Goal: Task Accomplishment & Management: Manage account settings

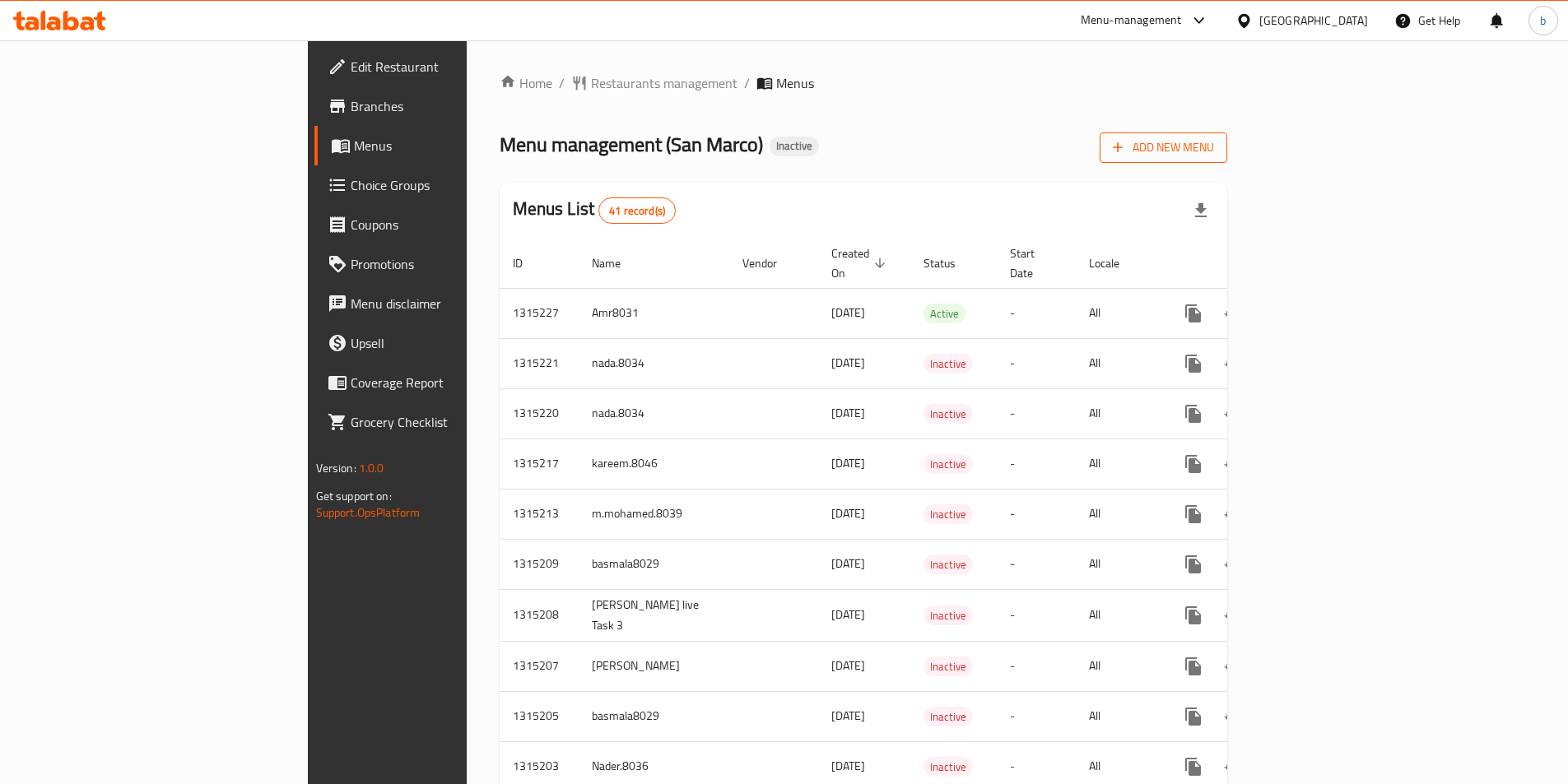
click at [1214, 142] on span "Add New Menu" at bounding box center [1164, 148] width 101 height 21
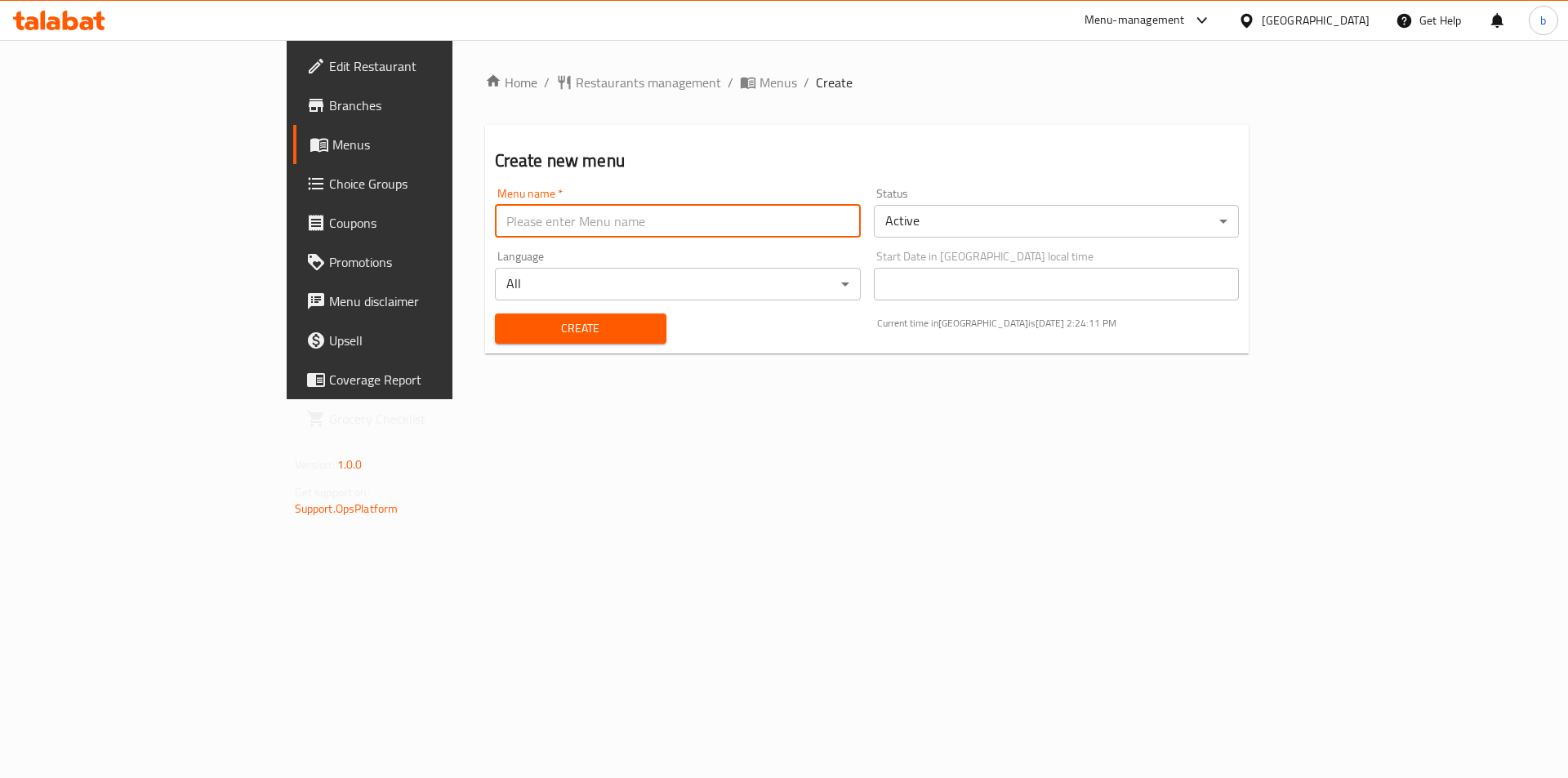
click at [508, 236] on input "text" at bounding box center [678, 221] width 366 height 32
type input "bassma 8032"
click at [508, 335] on span "Create" at bounding box center [580, 329] width 146 height 20
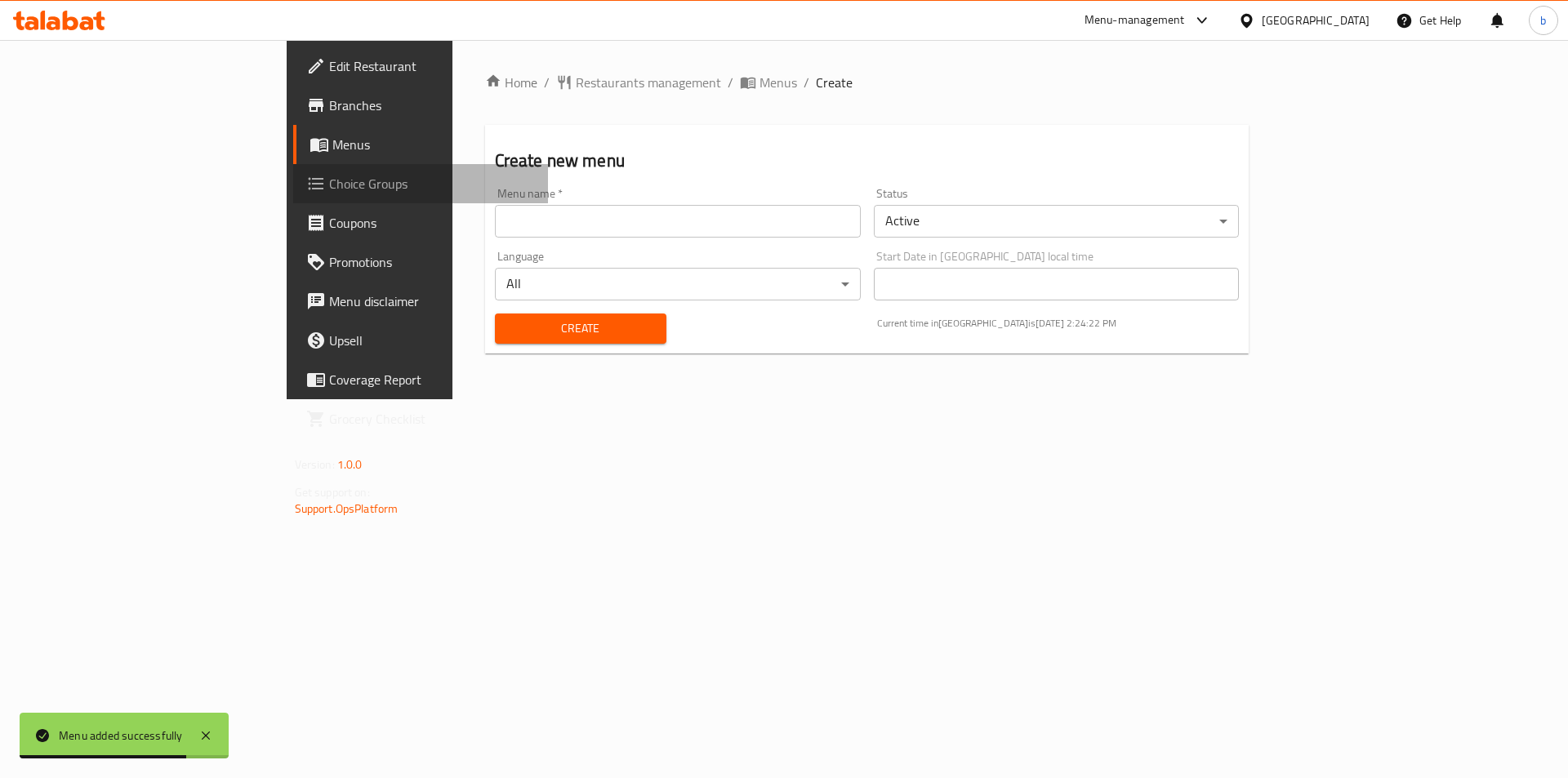
click at [329, 181] on span "Choice Groups" at bounding box center [432, 183] width 207 height 20
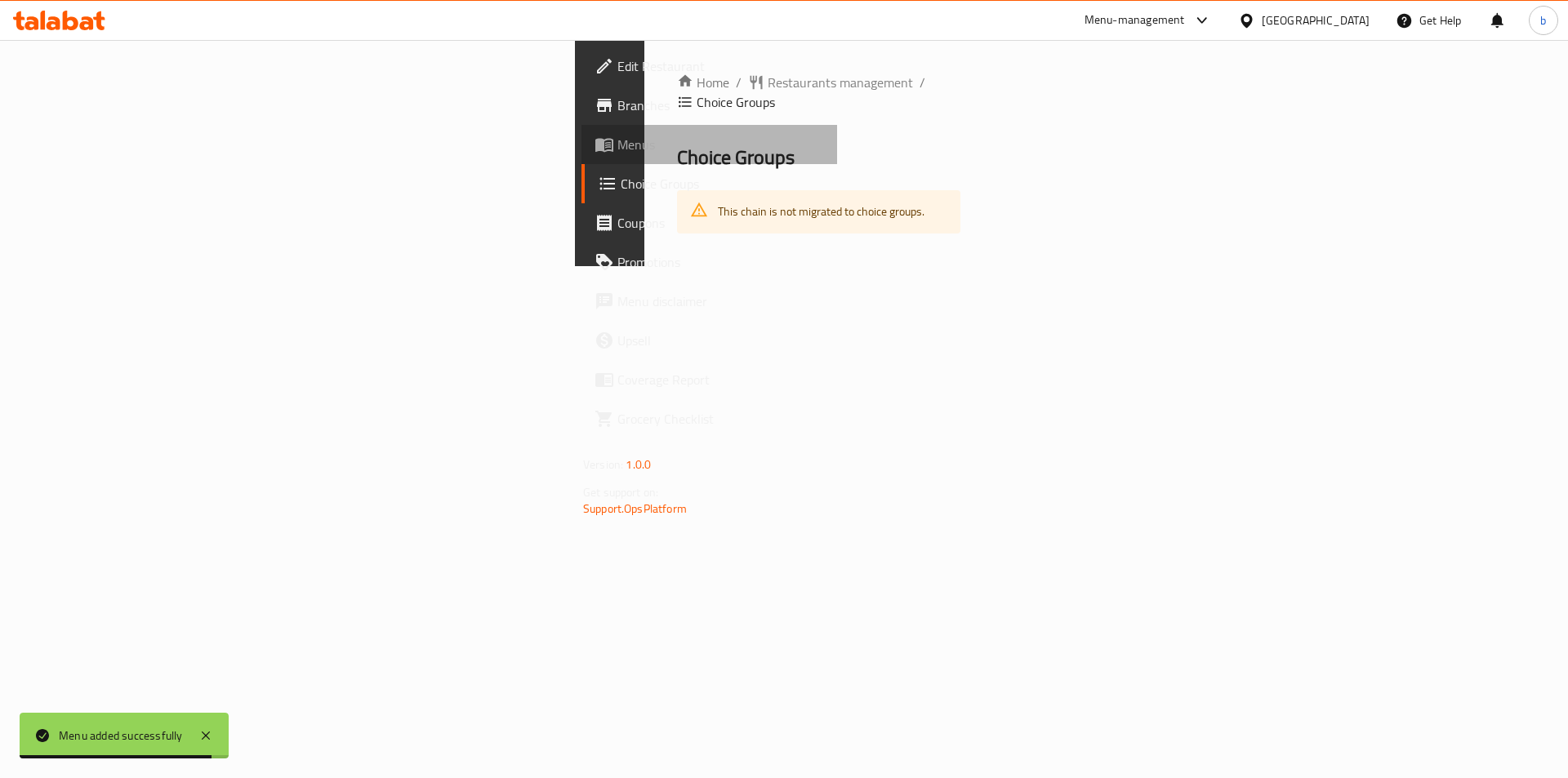
click at [582, 161] on link "Menus" at bounding box center [709, 145] width 256 height 39
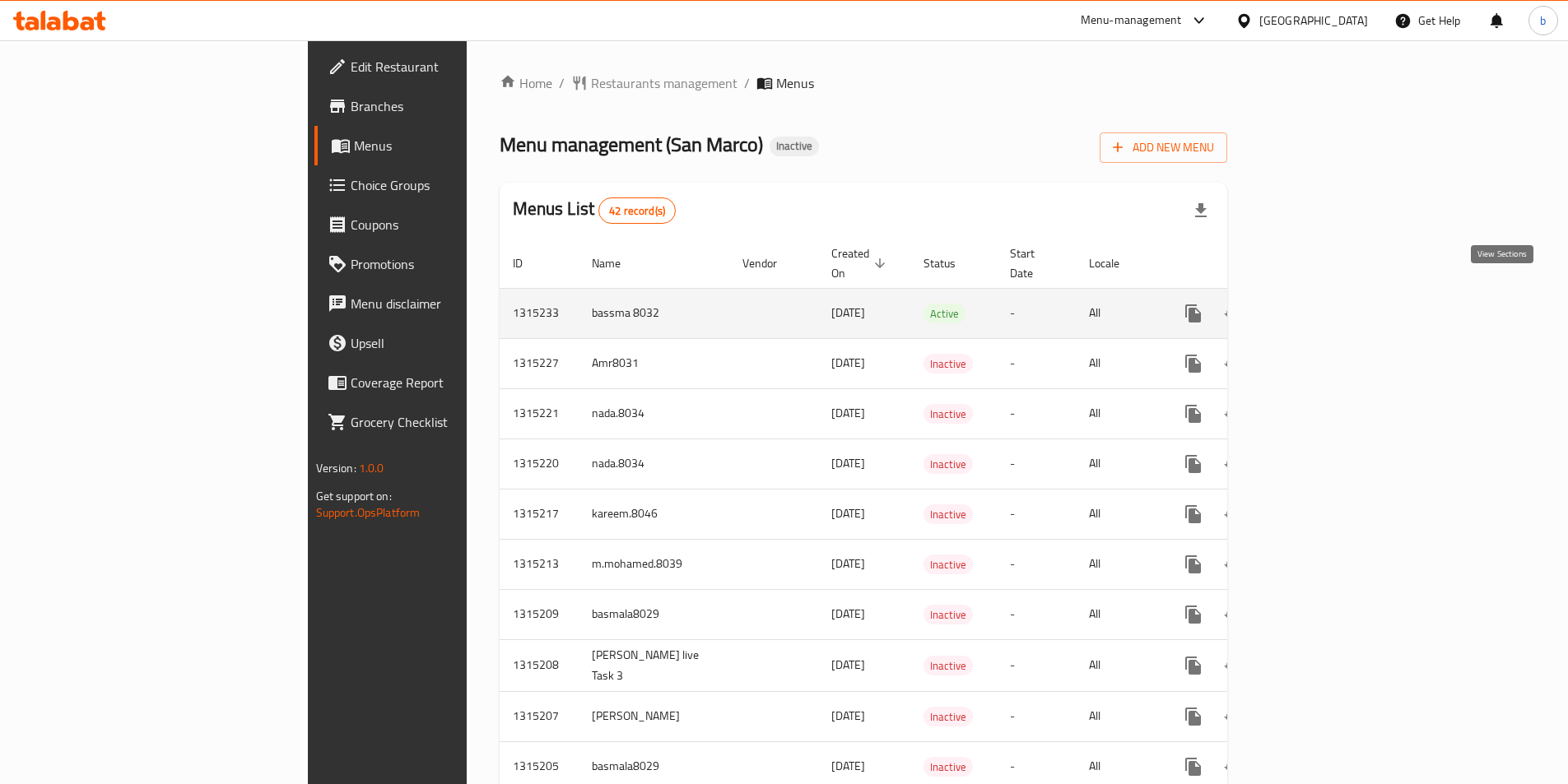
click at [1322, 304] on icon "enhanced table" at bounding box center [1311, 313] width 20 height 20
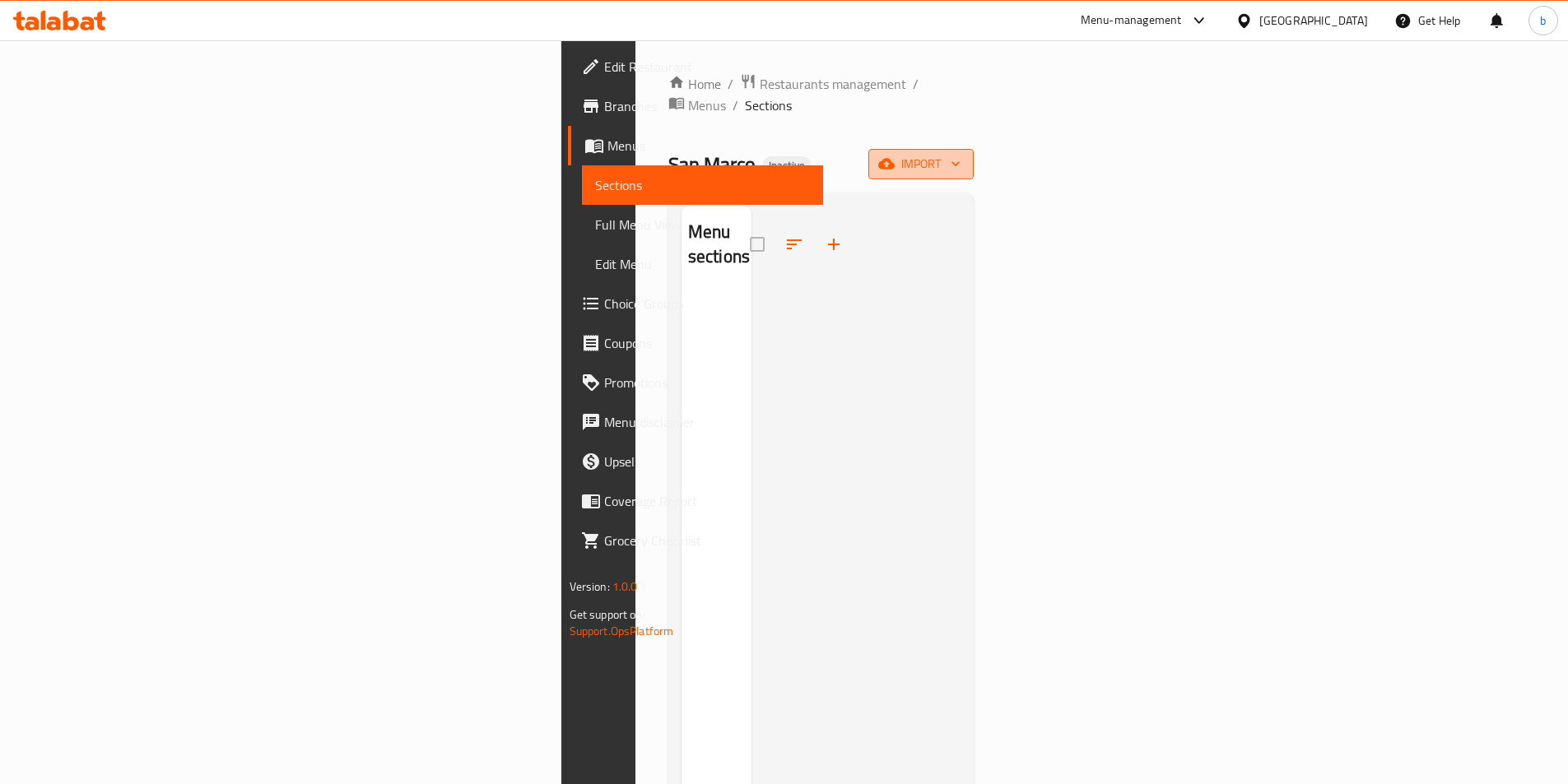
click at [960, 154] on span "import" at bounding box center [921, 164] width 79 height 21
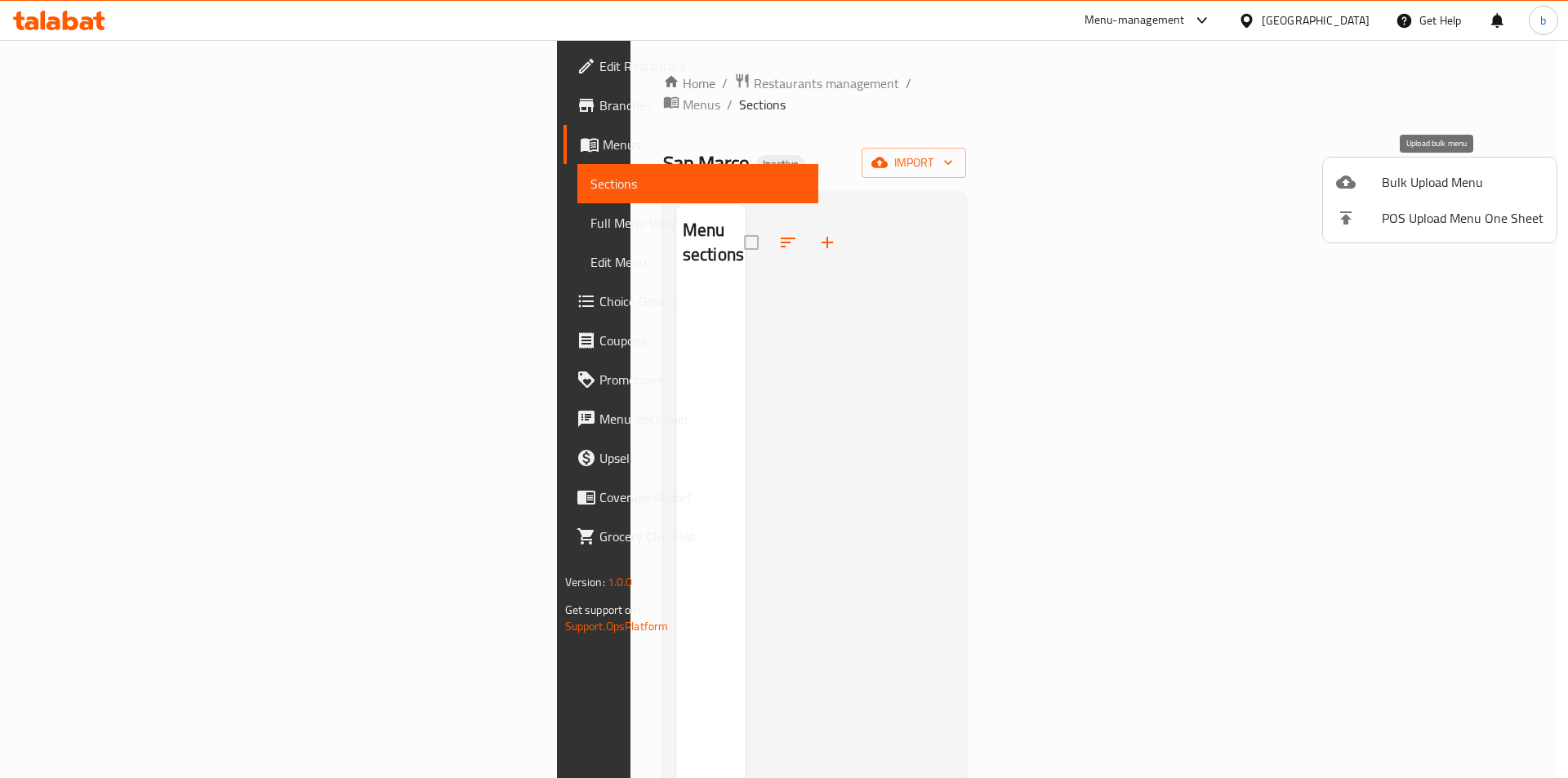
click at [1464, 175] on span "Bulk Upload Menu" at bounding box center [1463, 181] width 162 height 20
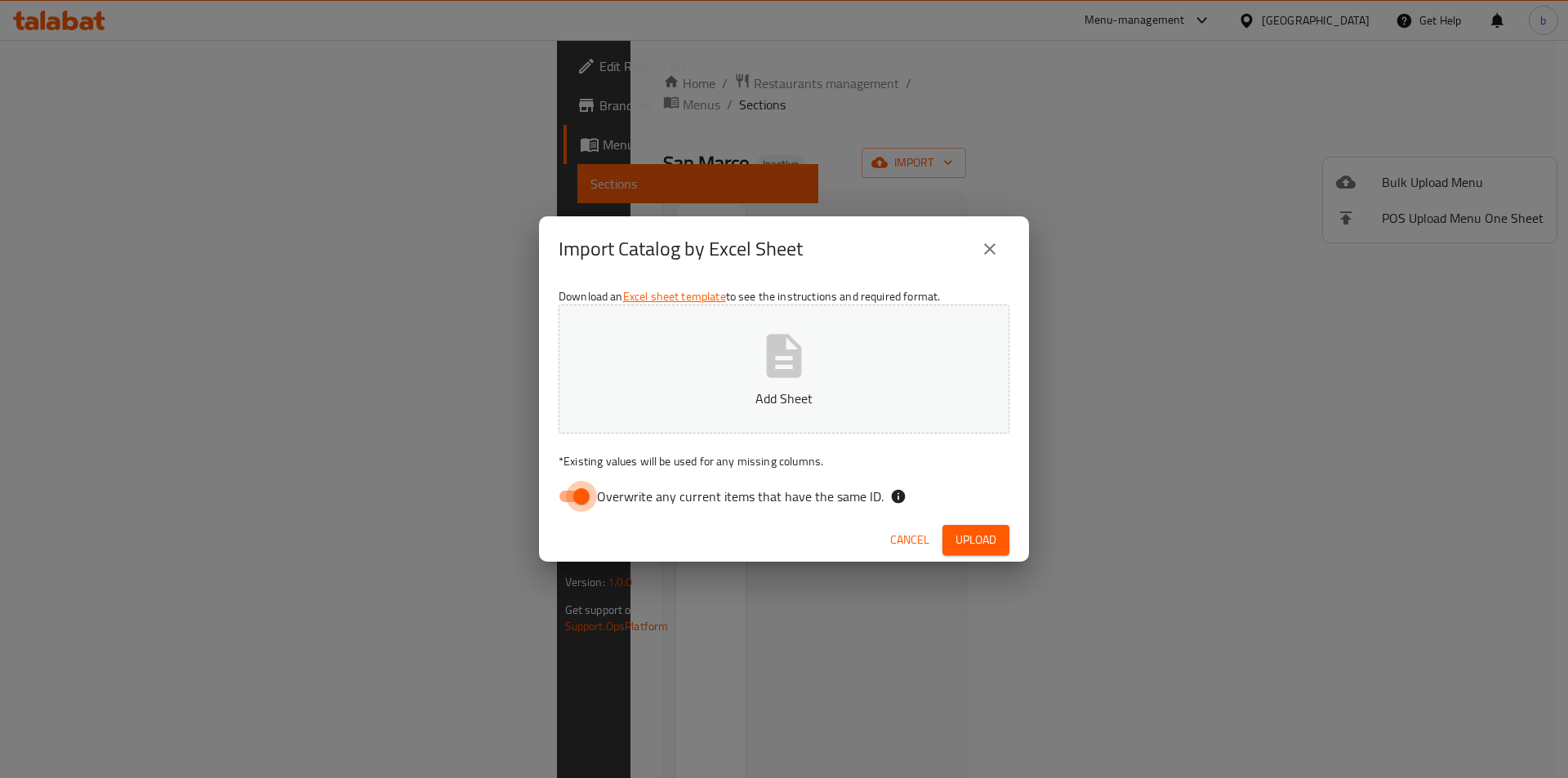
click at [579, 494] on input "Overwrite any current items that have the same ID." at bounding box center [581, 496] width 93 height 31
checkbox input "false"
click at [841, 354] on button "Add Sheet" at bounding box center [784, 369] width 451 height 129
click at [968, 544] on span "Upload" at bounding box center [976, 540] width 41 height 20
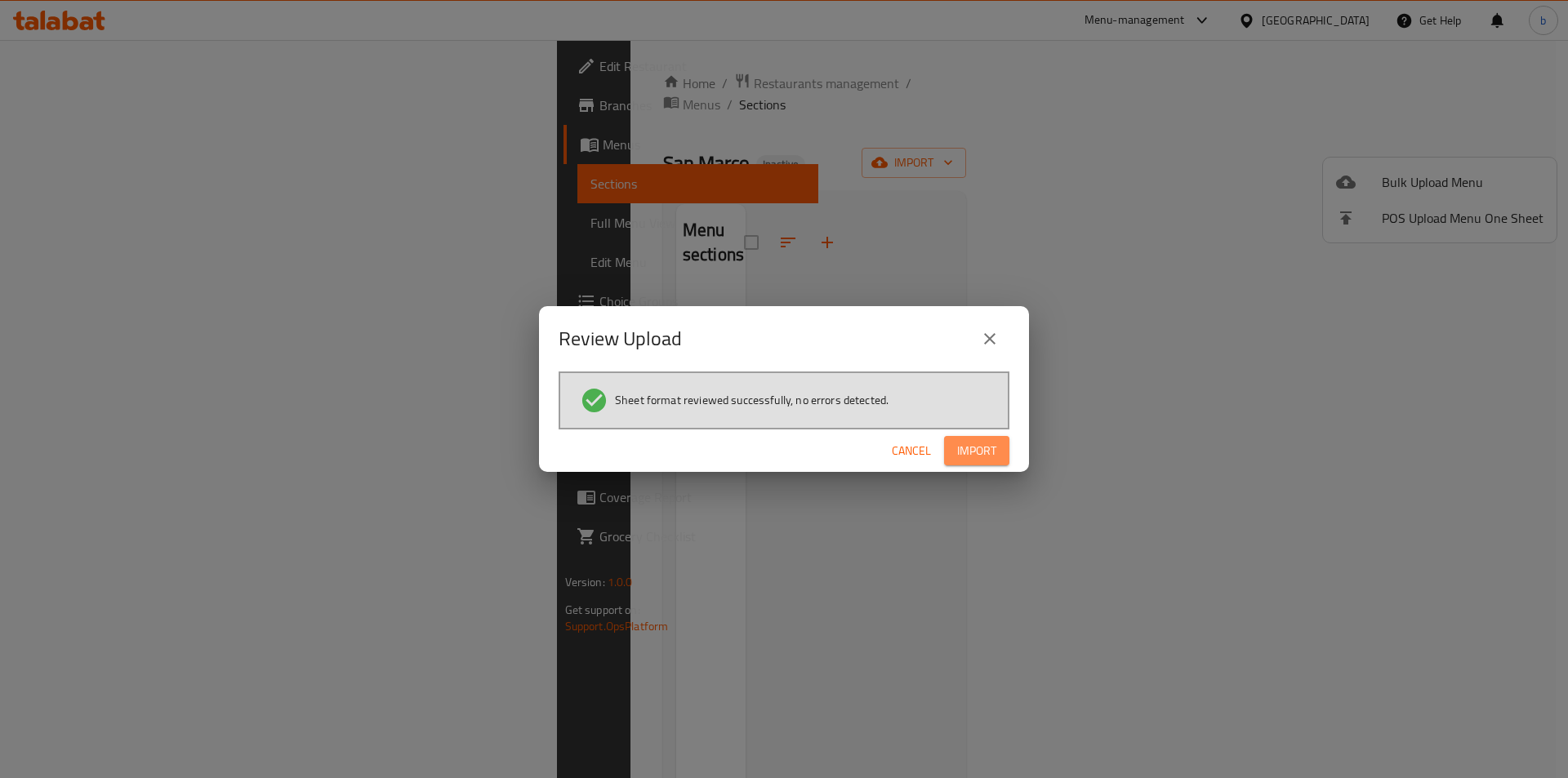
click at [968, 460] on span "Import" at bounding box center [977, 451] width 39 height 20
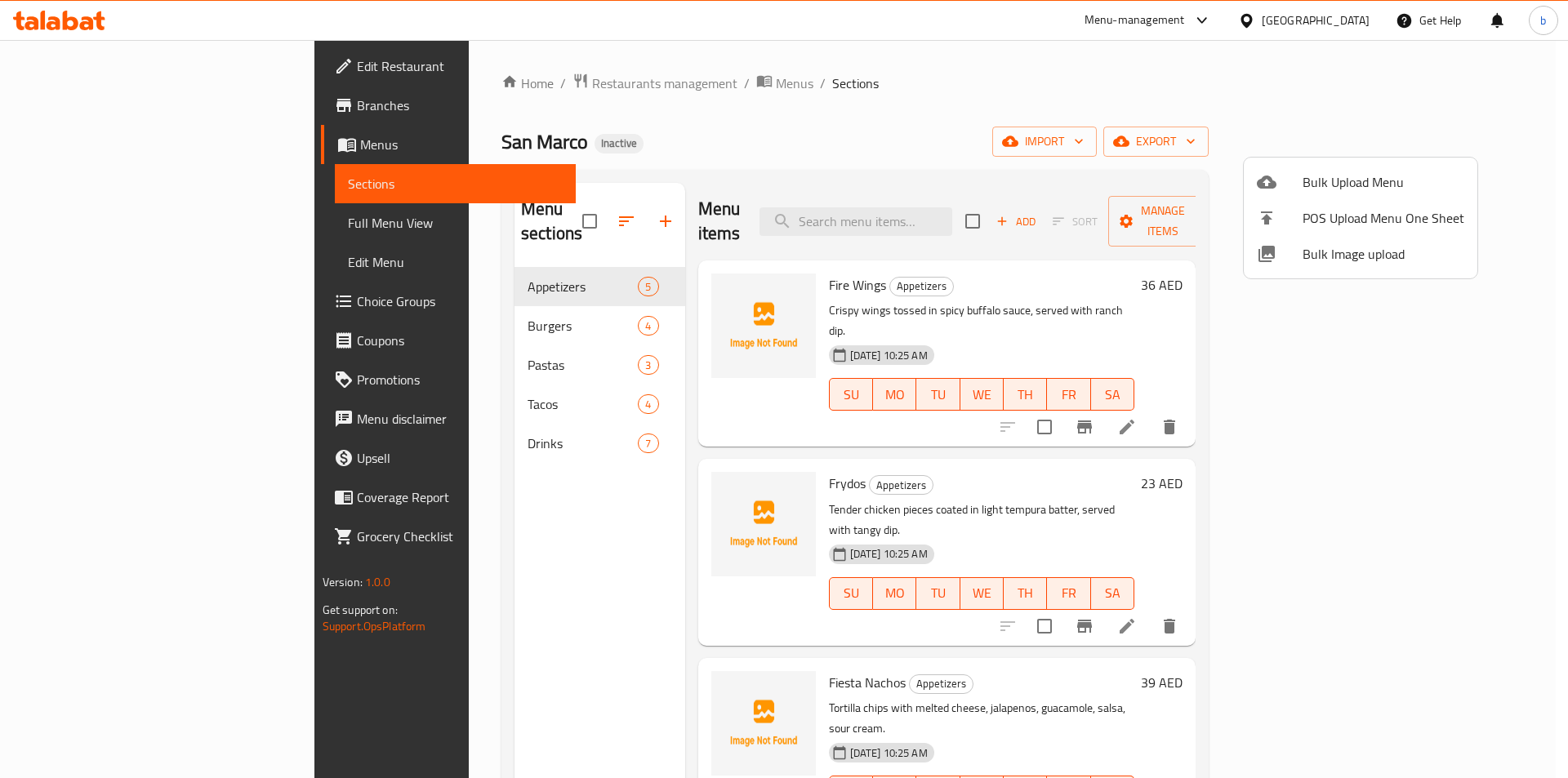
click at [508, 493] on div at bounding box center [784, 389] width 1568 height 778
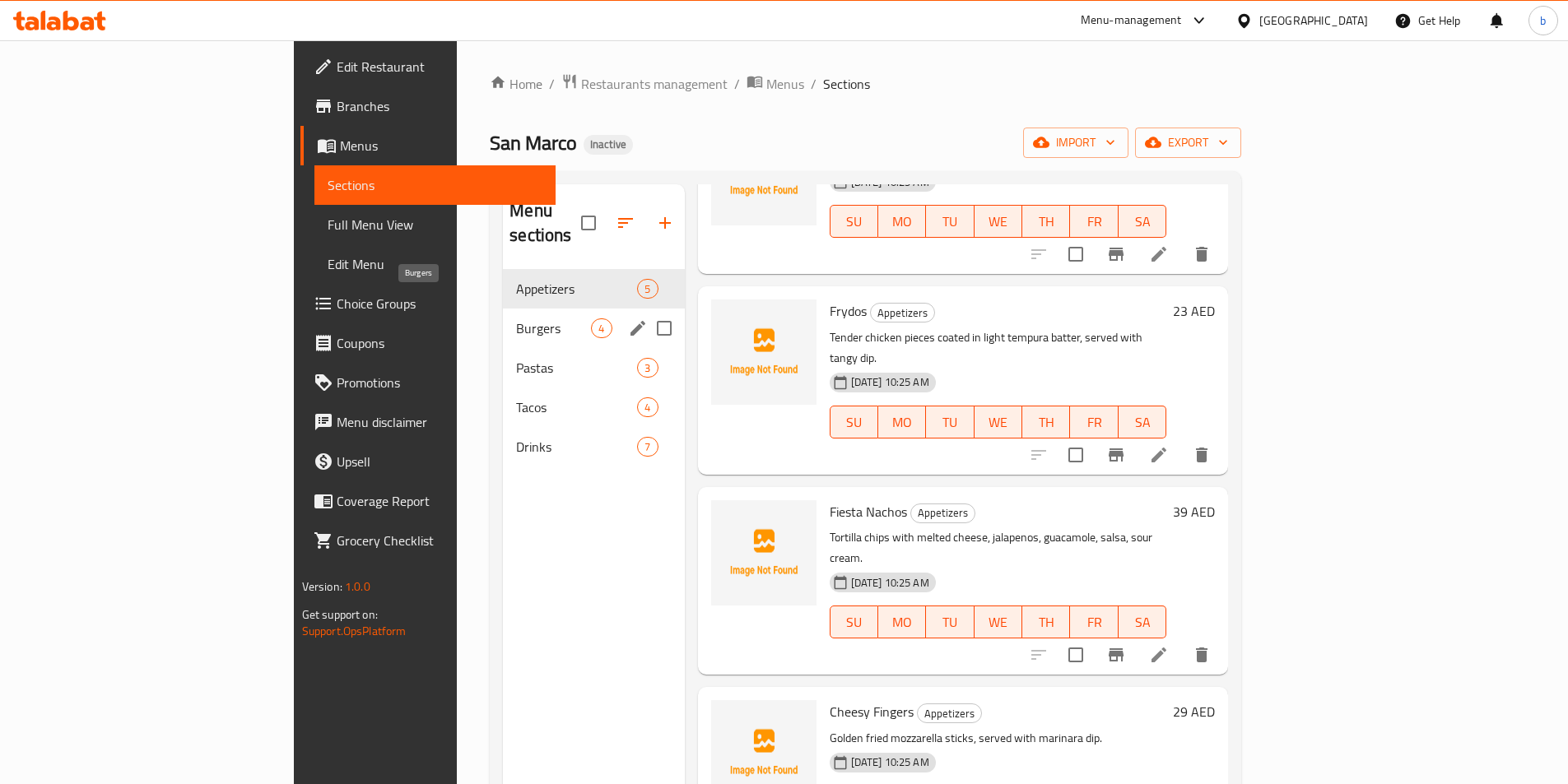
click at [516, 318] on span "Burgers" at bounding box center [553, 328] width 75 height 20
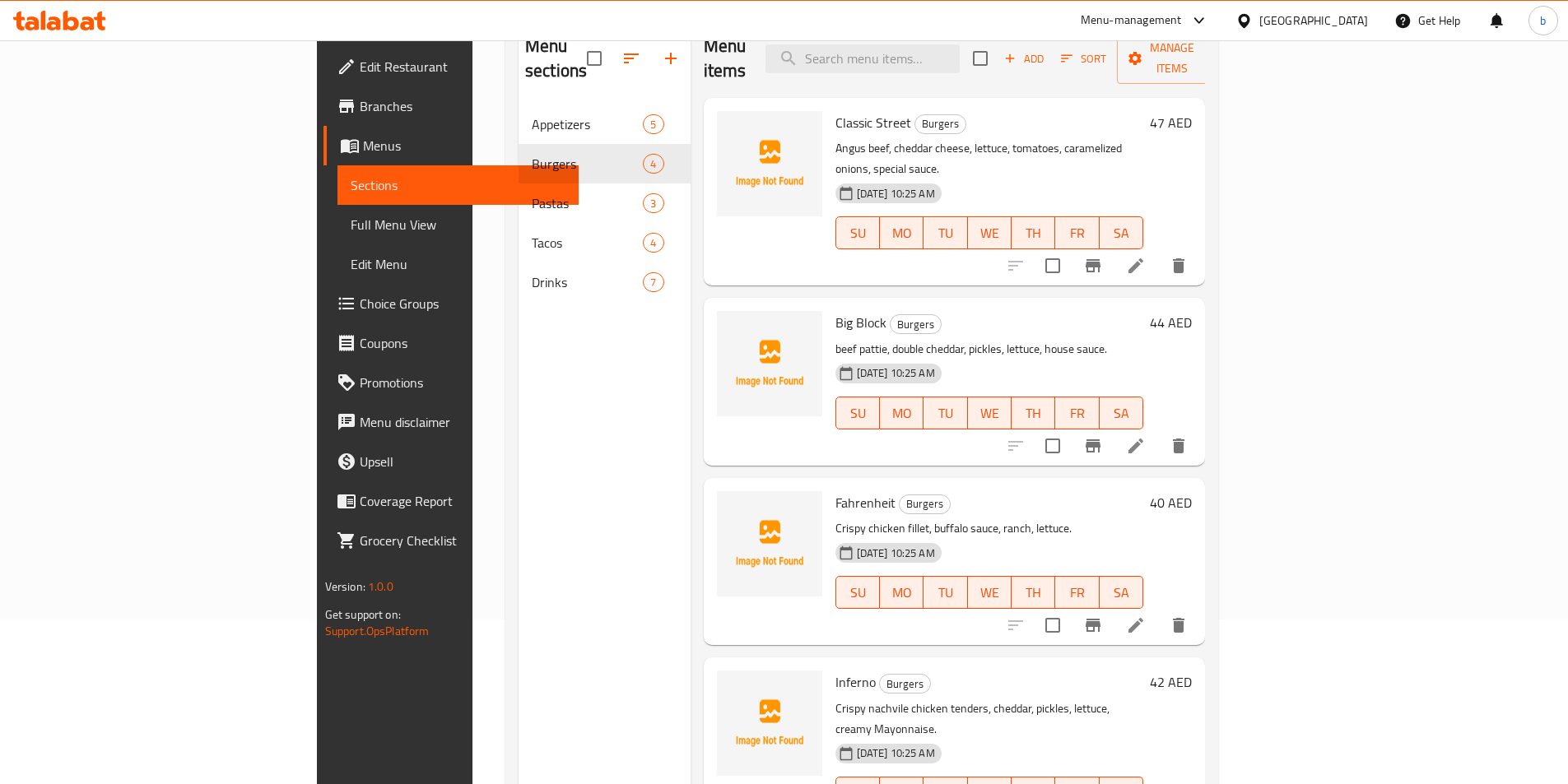
scroll to position [231, 0]
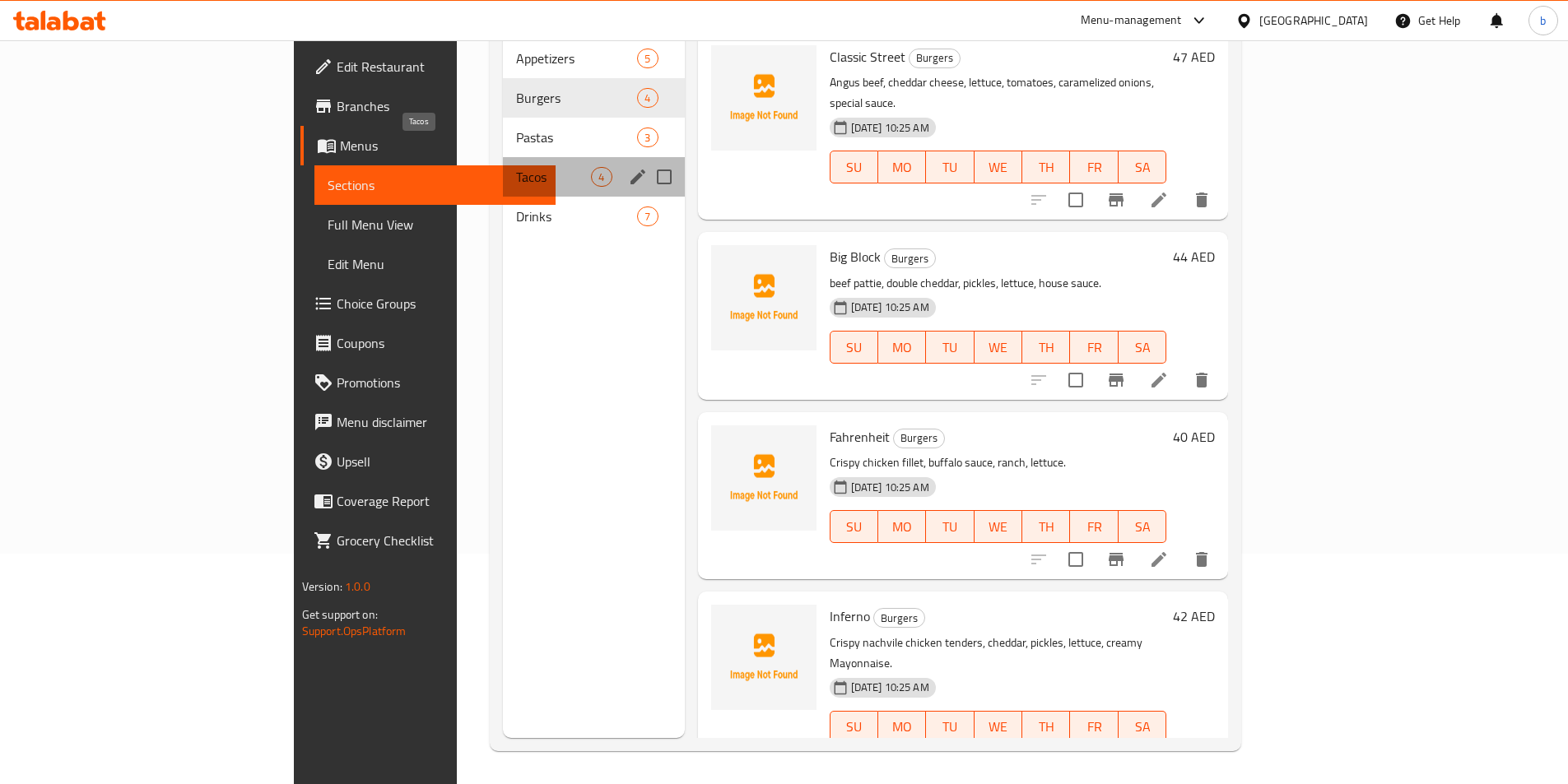
click at [516, 167] on span "Tacos" at bounding box center [553, 177] width 75 height 20
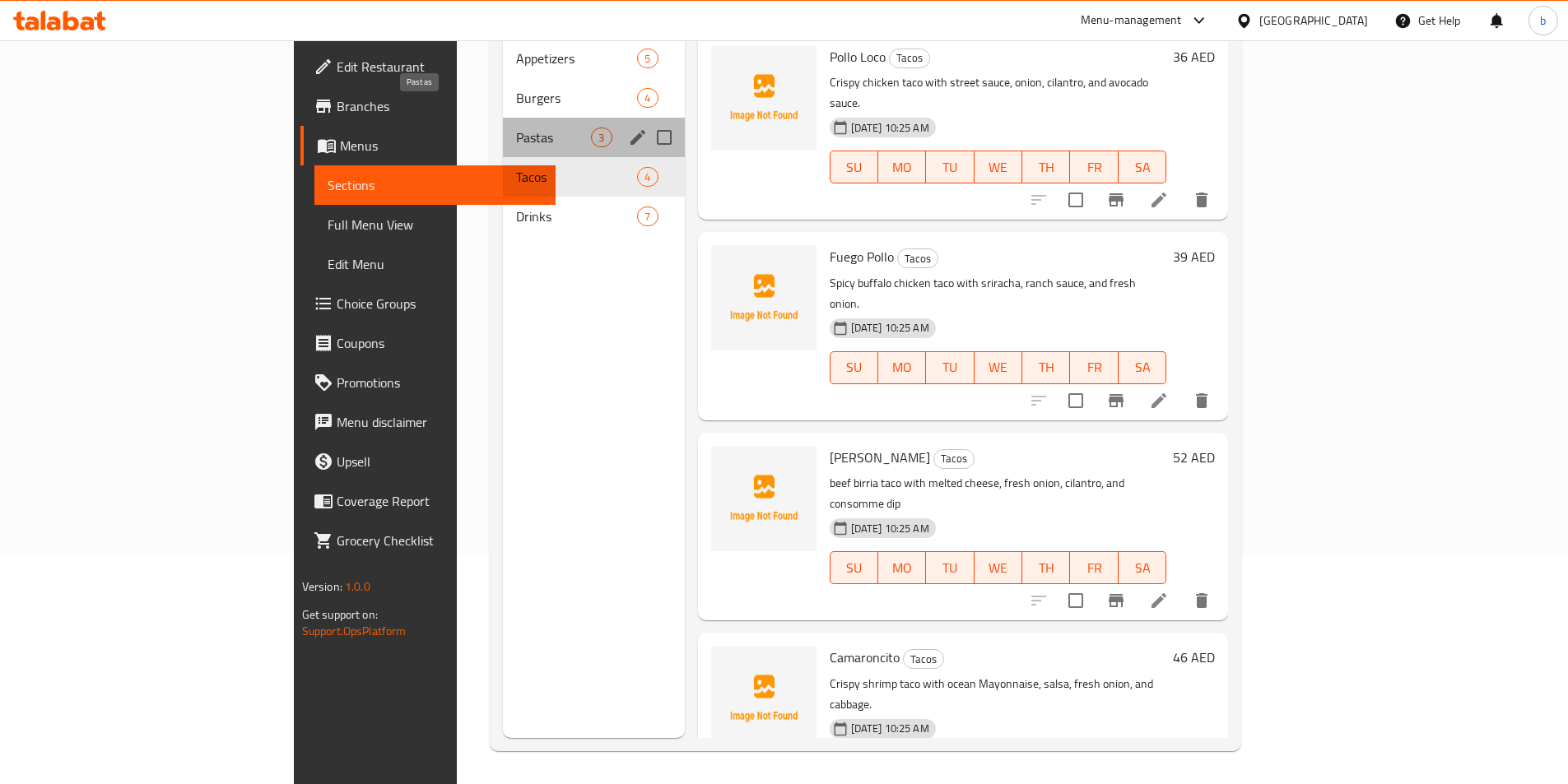
click at [516, 128] on span "Pastas" at bounding box center [553, 137] width 75 height 20
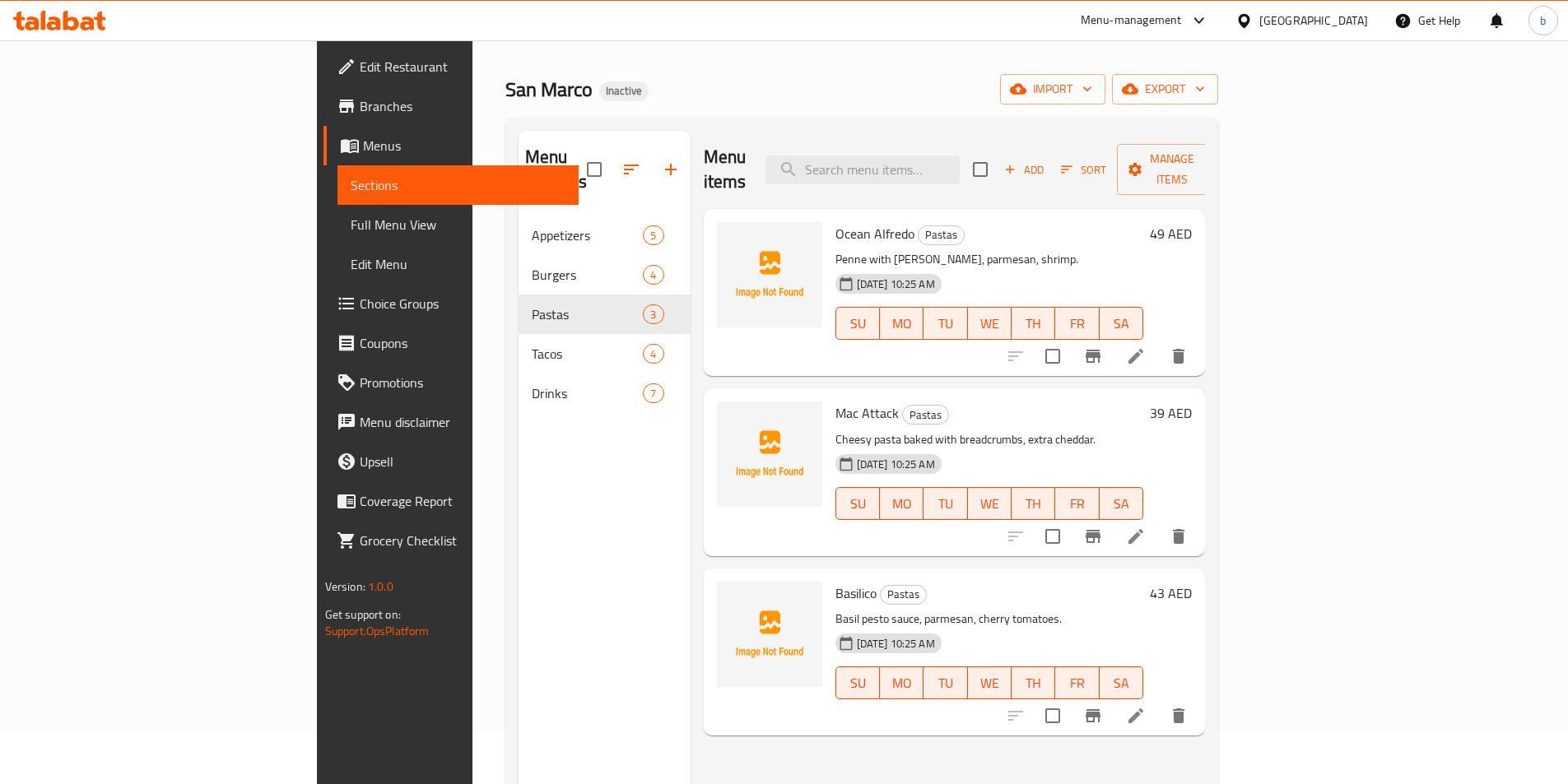
scroll to position [82, 0]
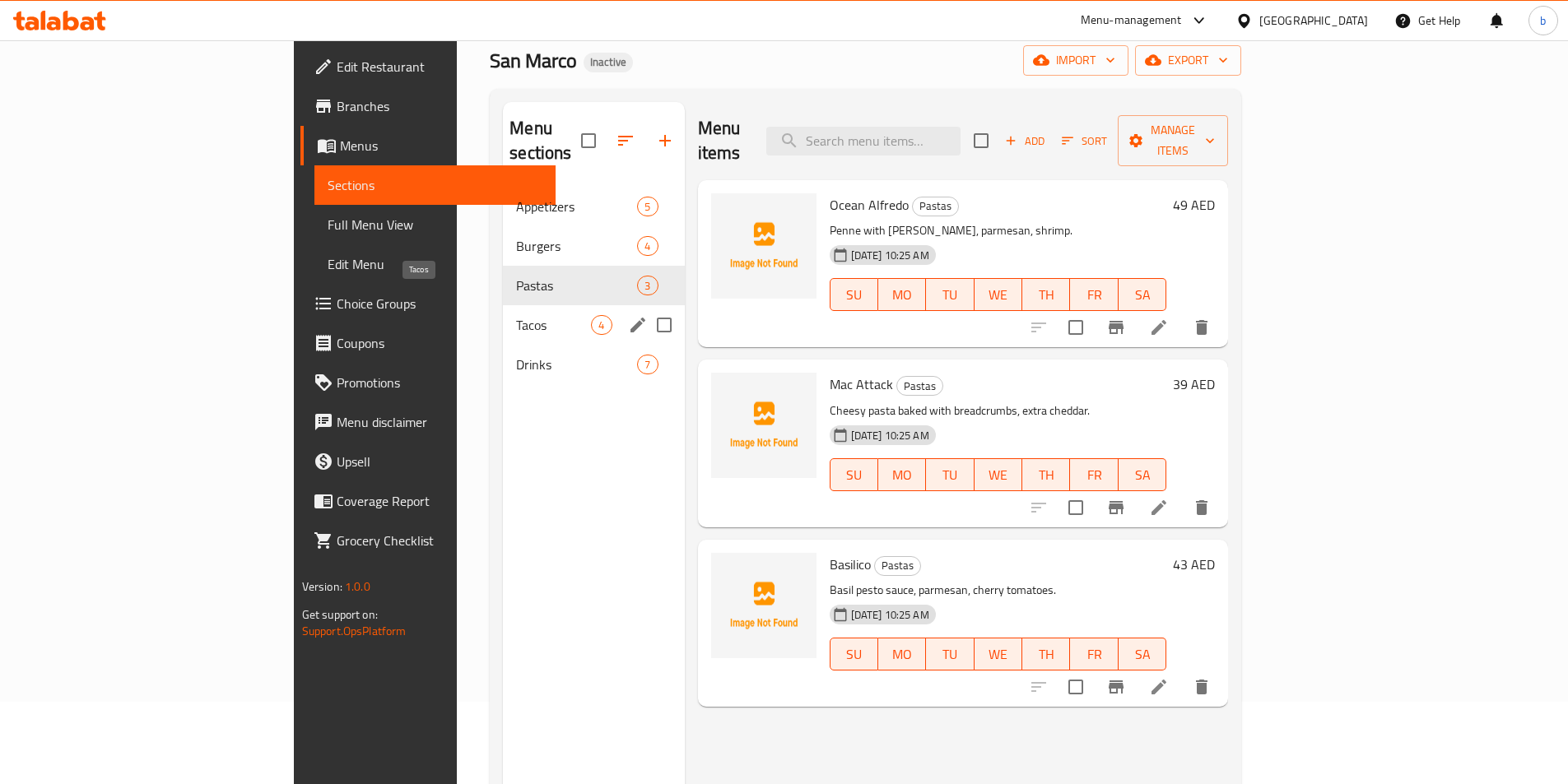
click at [516, 315] on span "Tacos" at bounding box center [553, 324] width 75 height 20
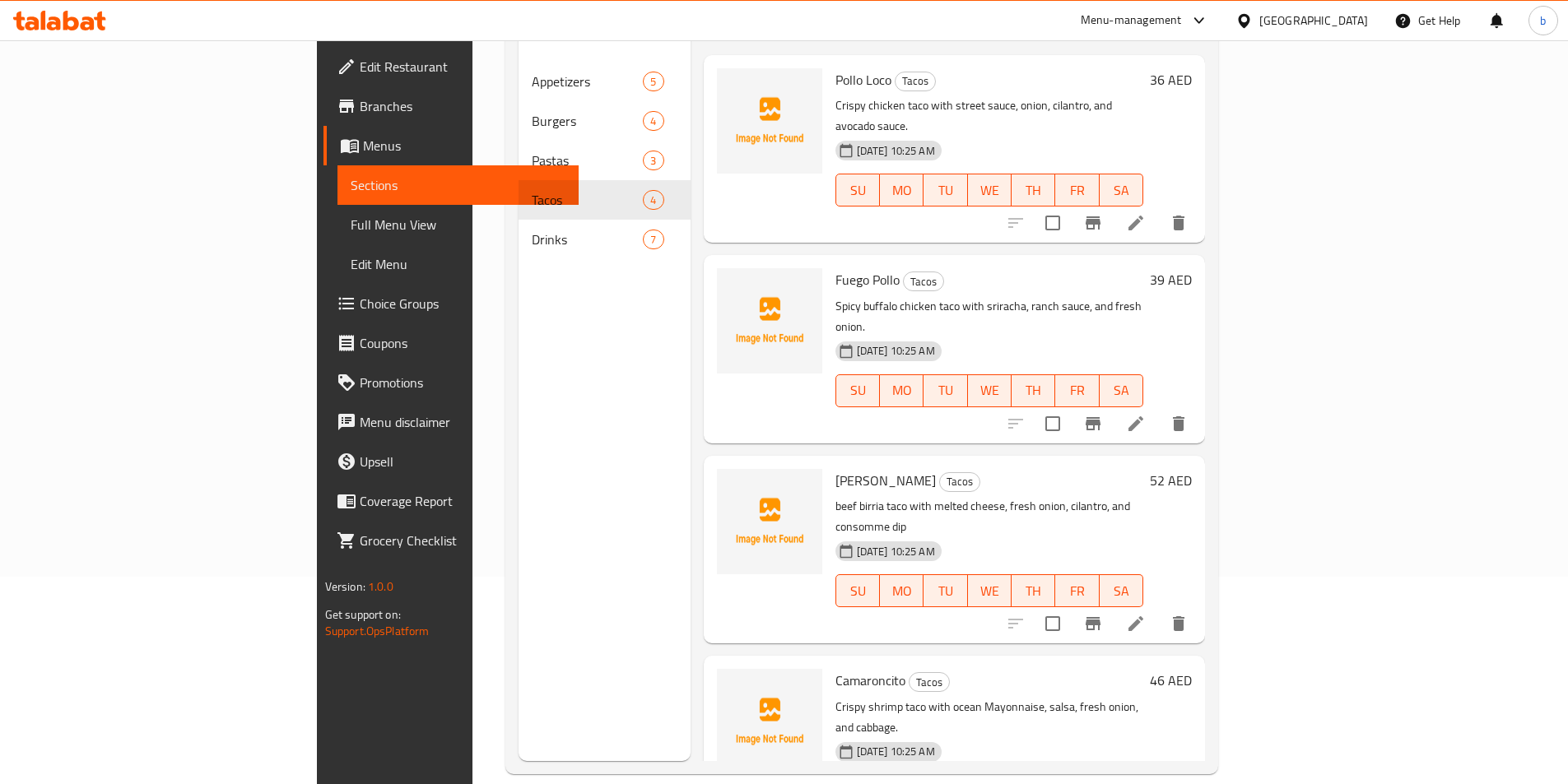
scroll to position [231, 0]
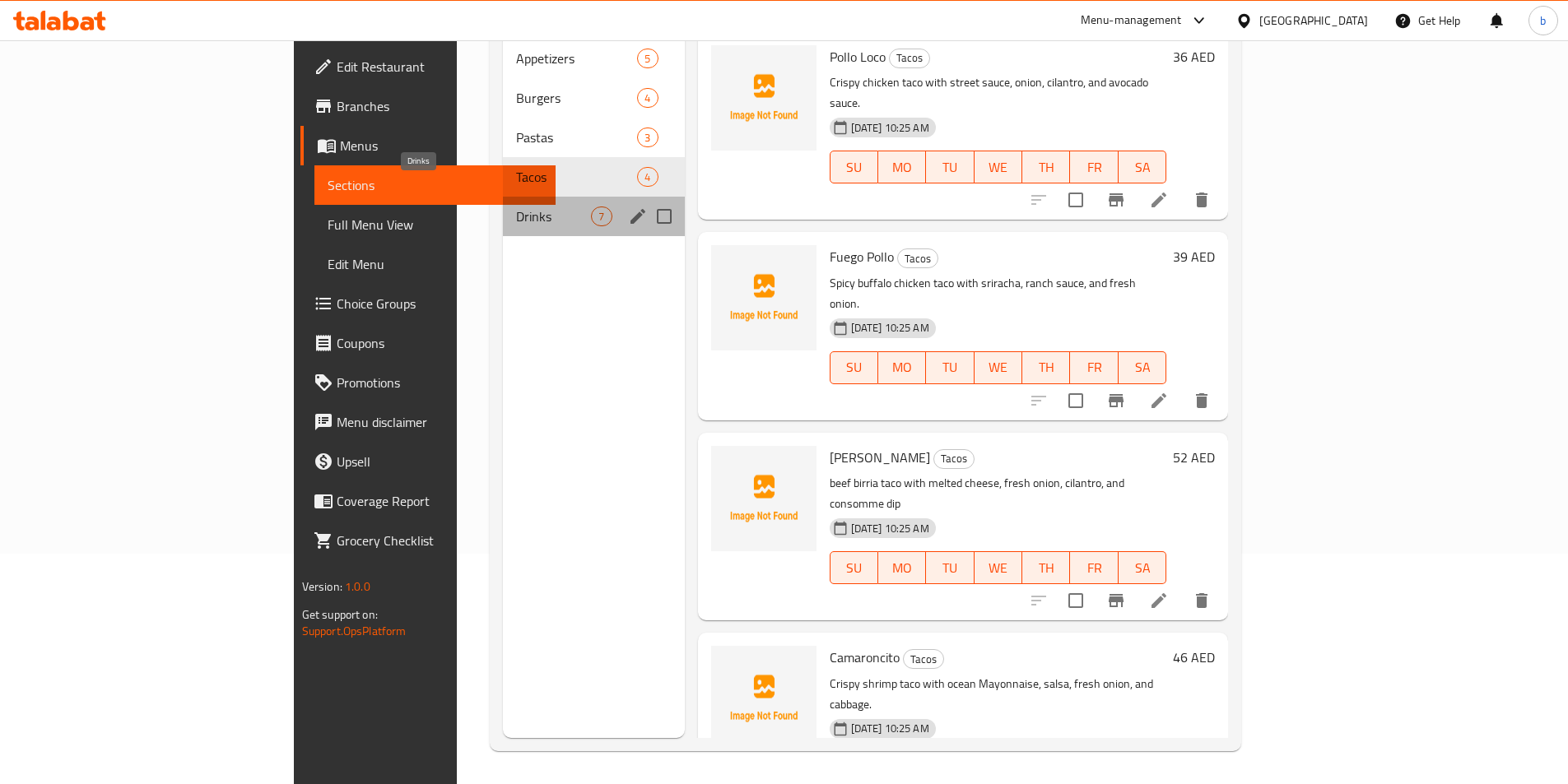
click at [516, 207] on span "Drinks" at bounding box center [553, 216] width 75 height 20
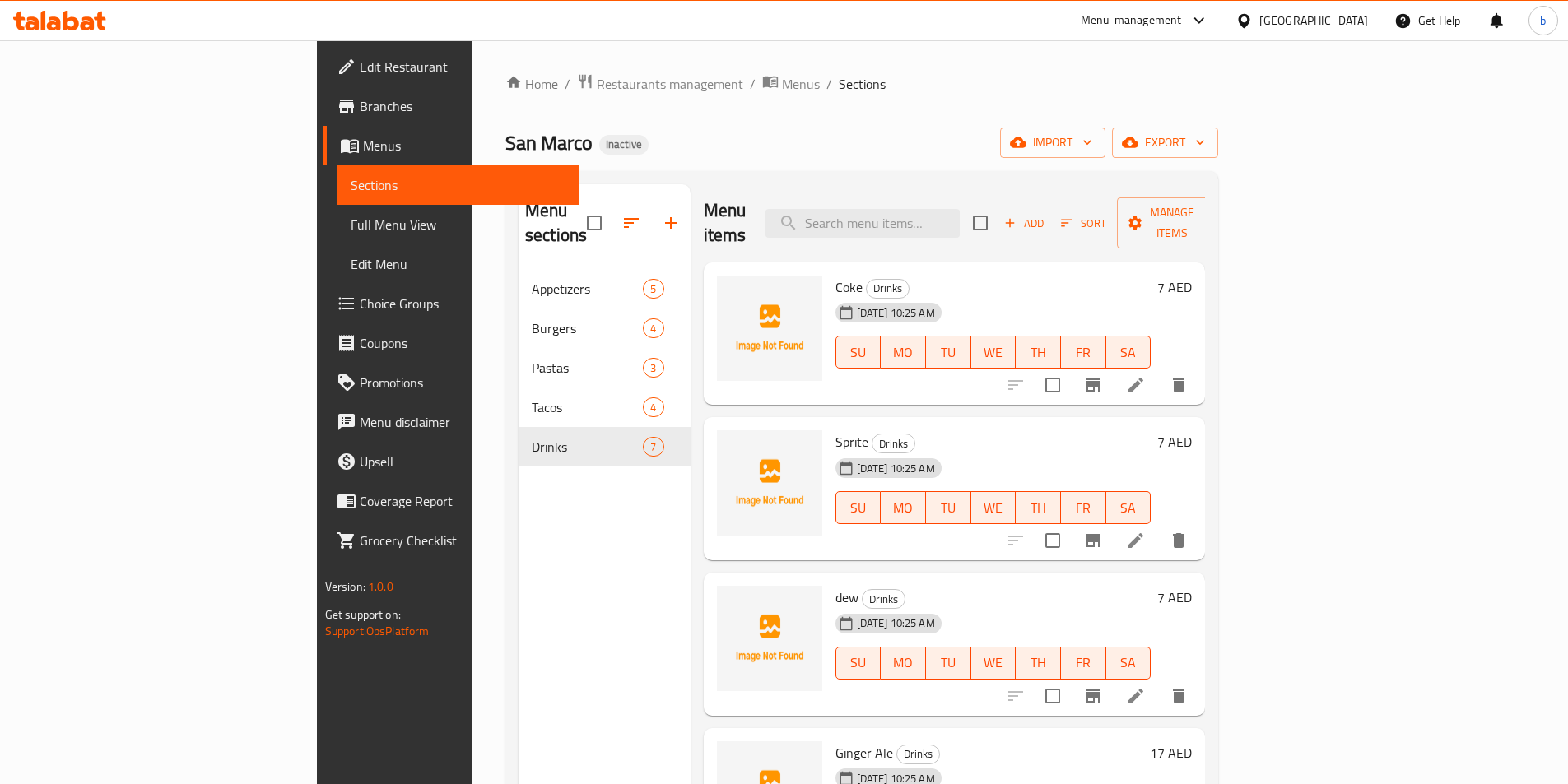
click at [351, 230] on span "Full Menu View" at bounding box center [458, 224] width 215 height 20
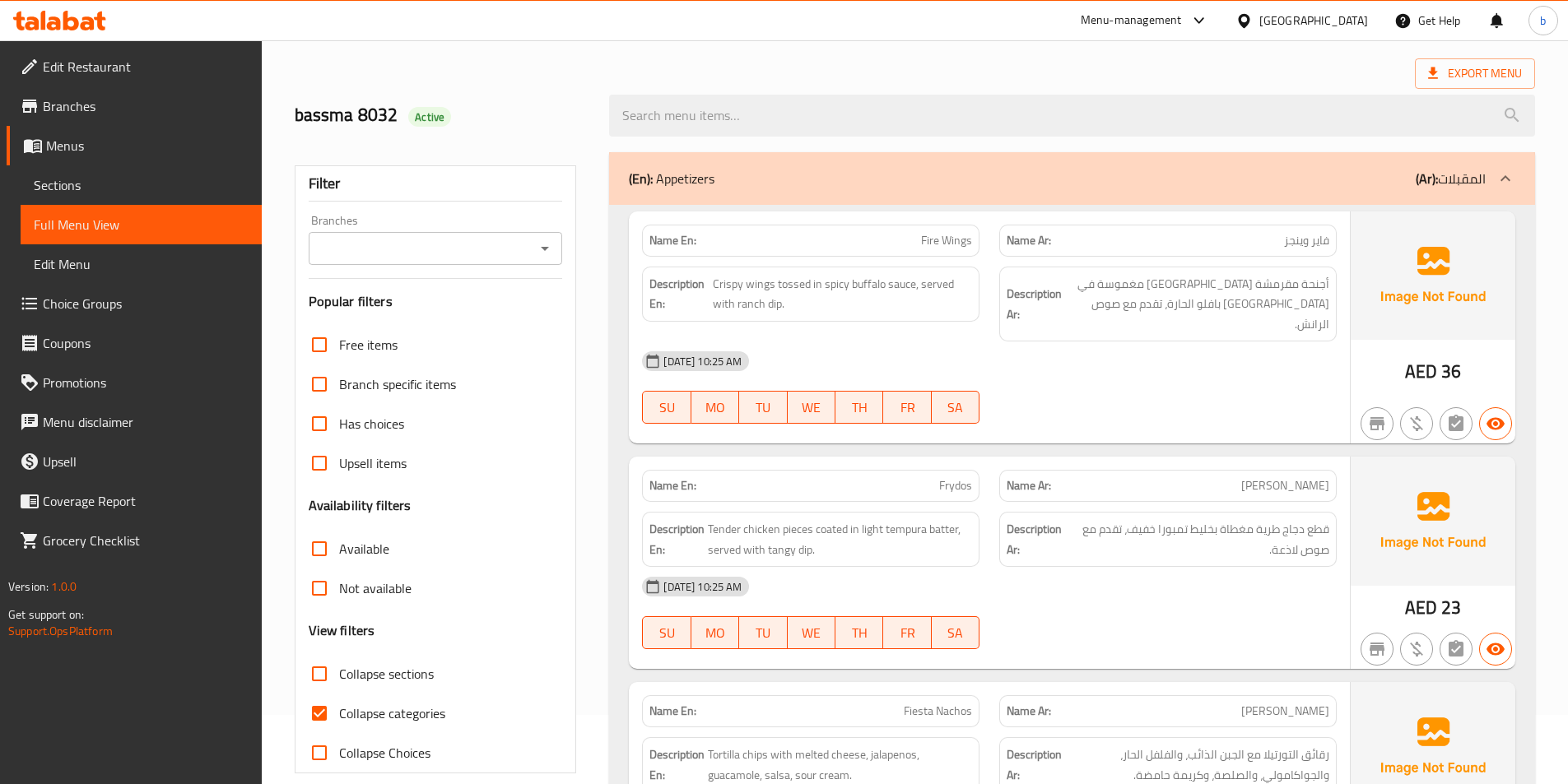
scroll to position [165, 0]
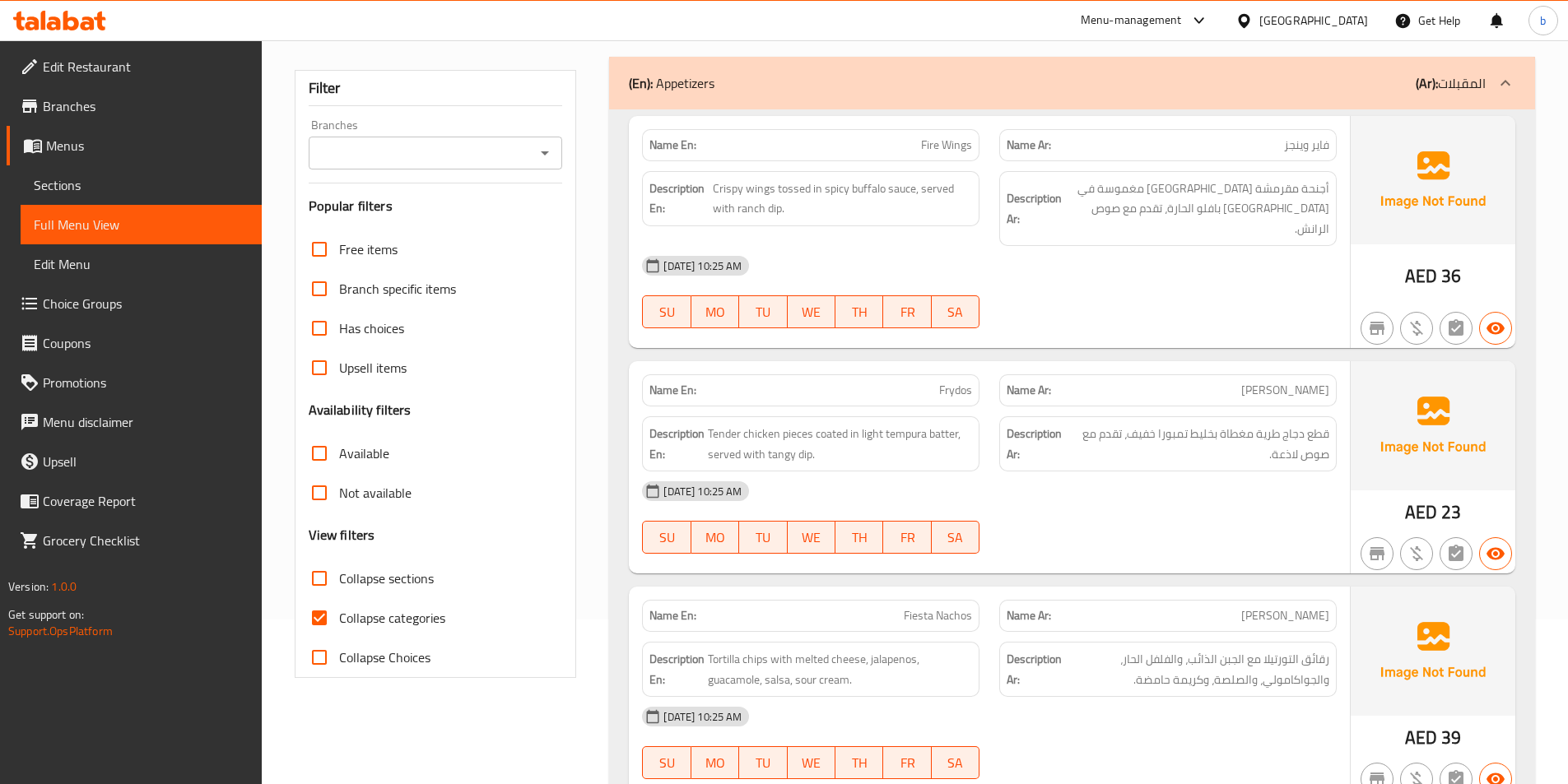
click at [319, 615] on input "Collapse categories" at bounding box center [319, 618] width 39 height 39
checkbox input "false"
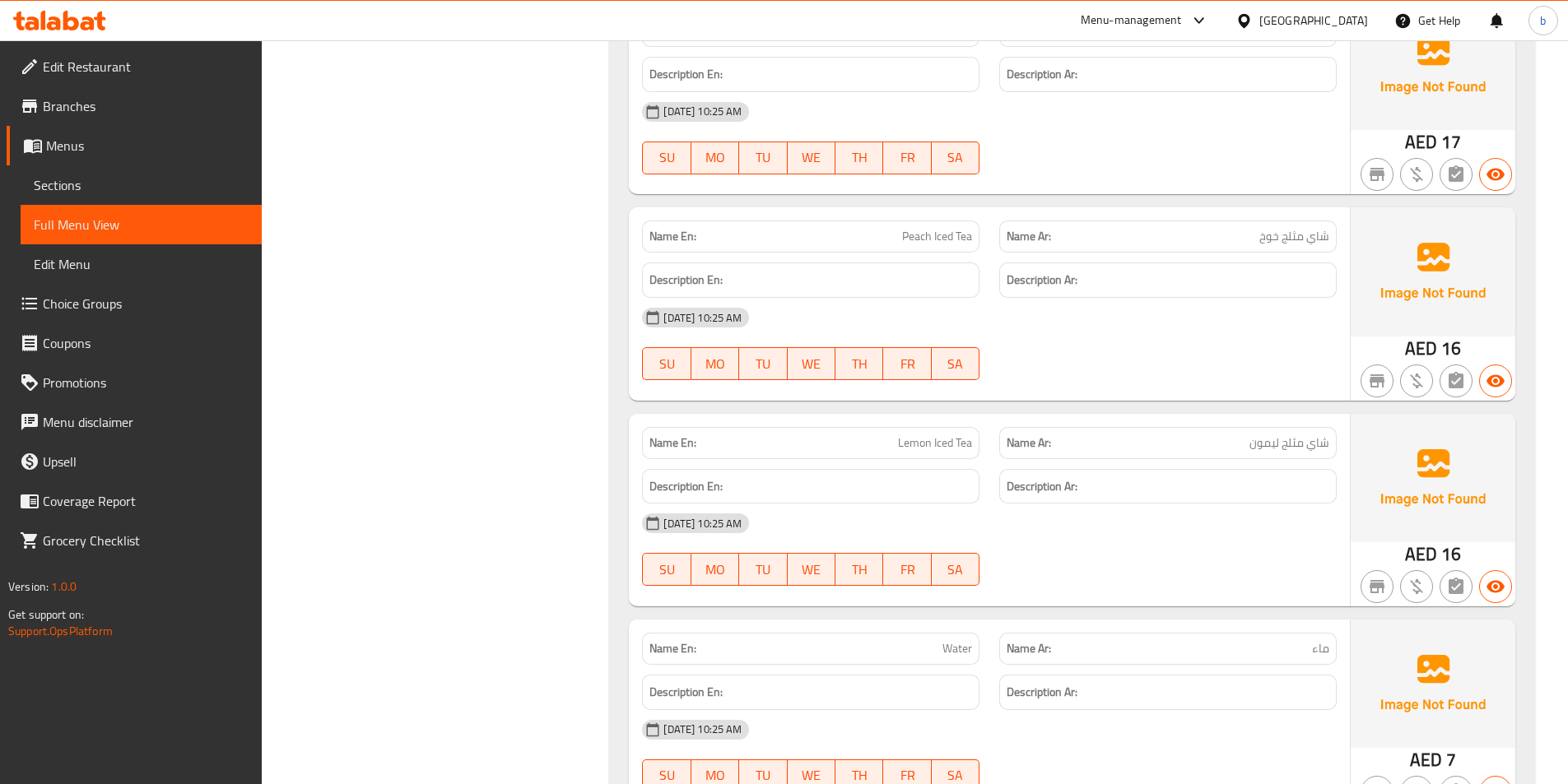
scroll to position [4743, 0]
